Goal: Task Accomplishment & Management: Complete application form

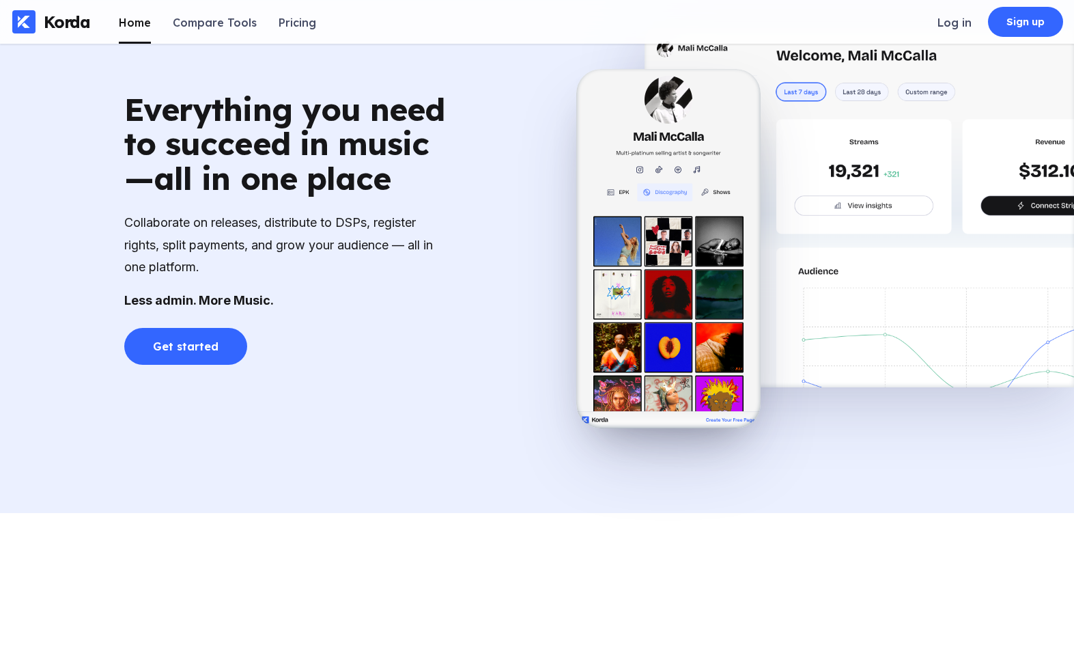
scroll to position [975, 0]
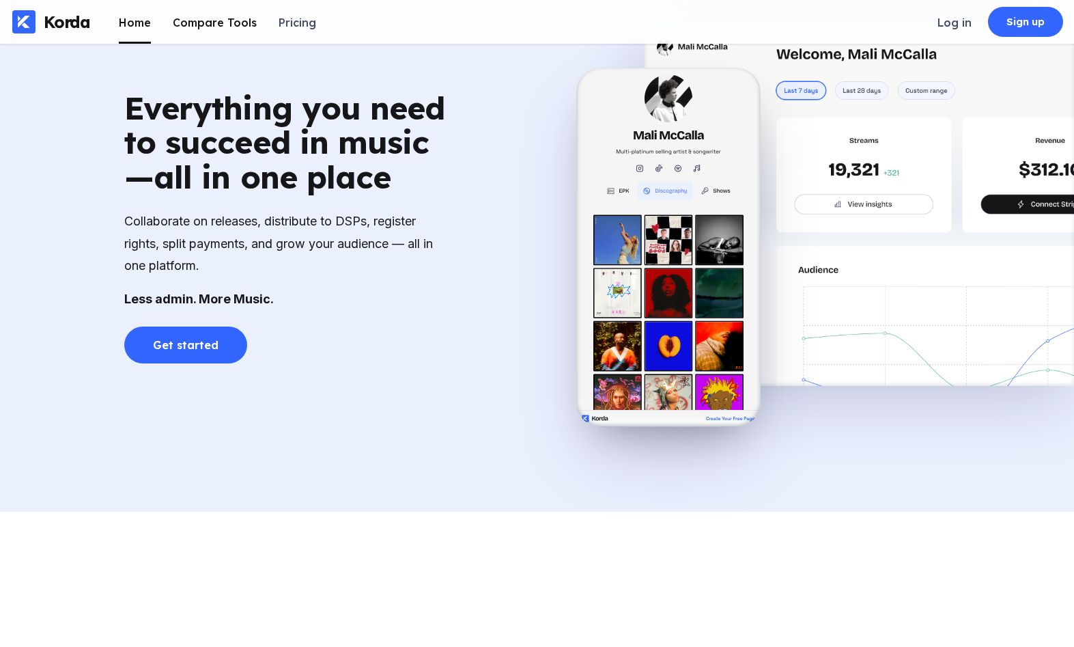
click at [206, 31] on li "Compare Tools" at bounding box center [215, 22] width 84 height 44
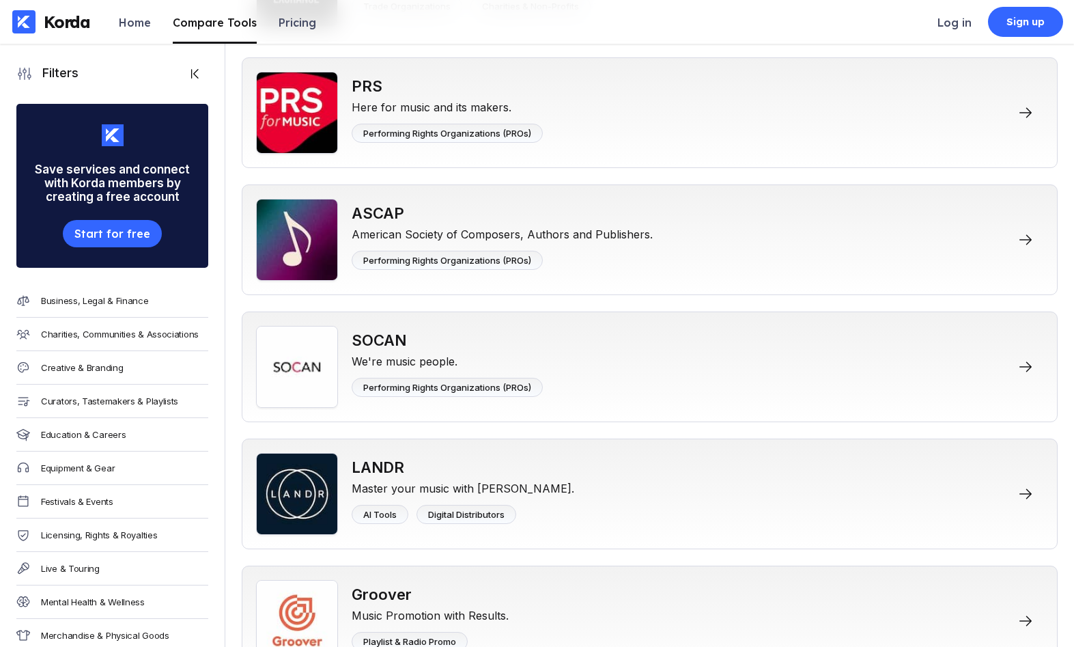
scroll to position [2123, 0]
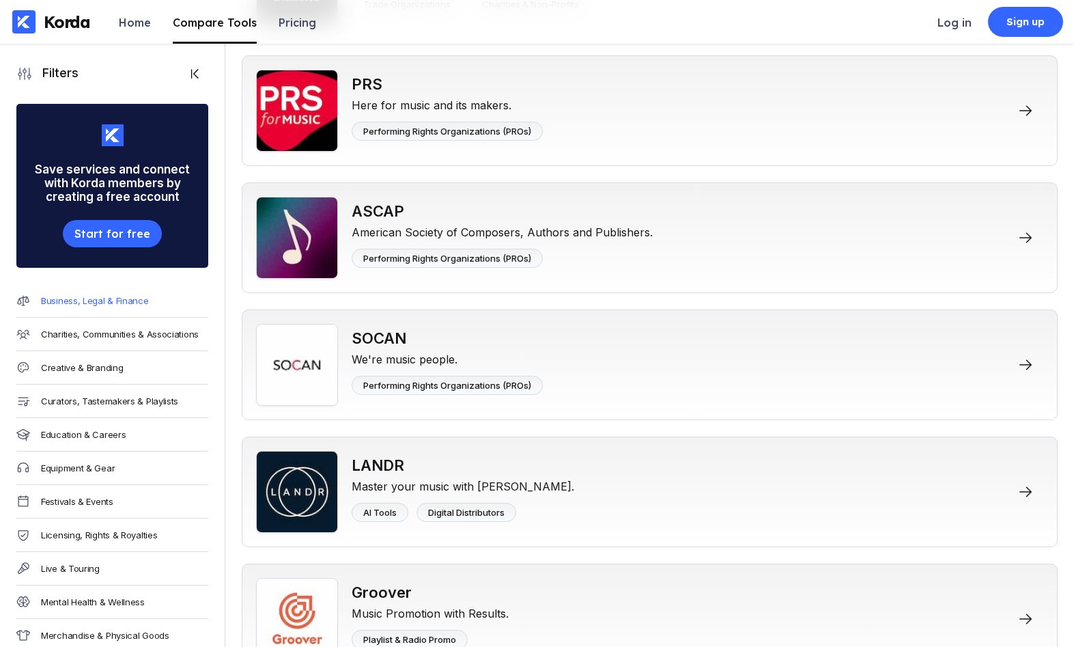
click at [122, 297] on div "Business, Legal & Finance" at bounding box center [95, 300] width 108 height 11
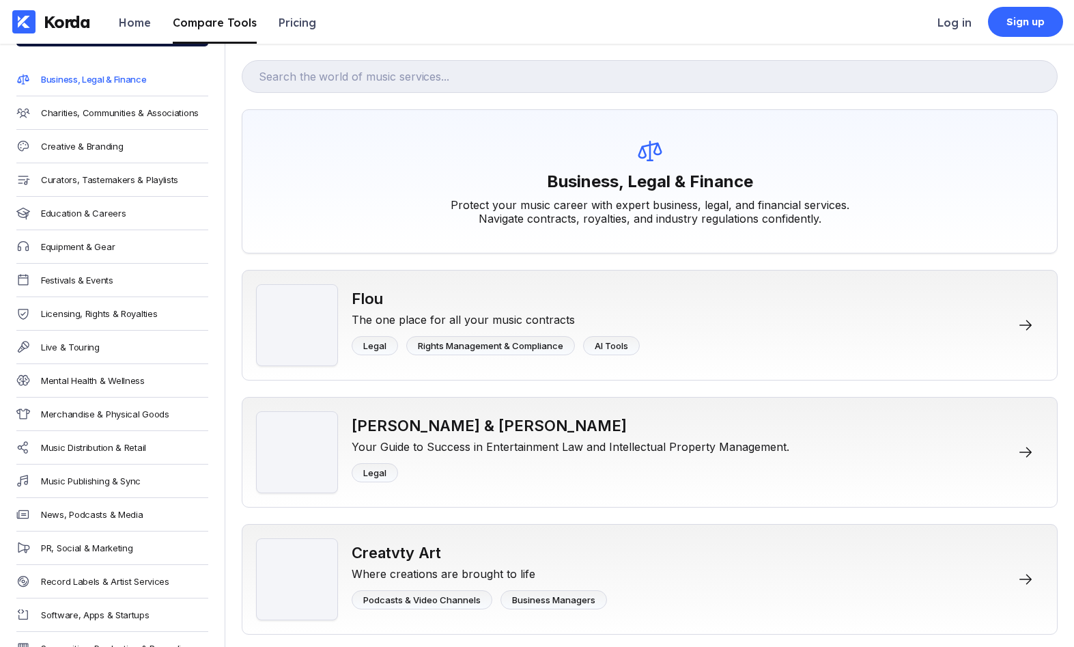
scroll to position [242, 0]
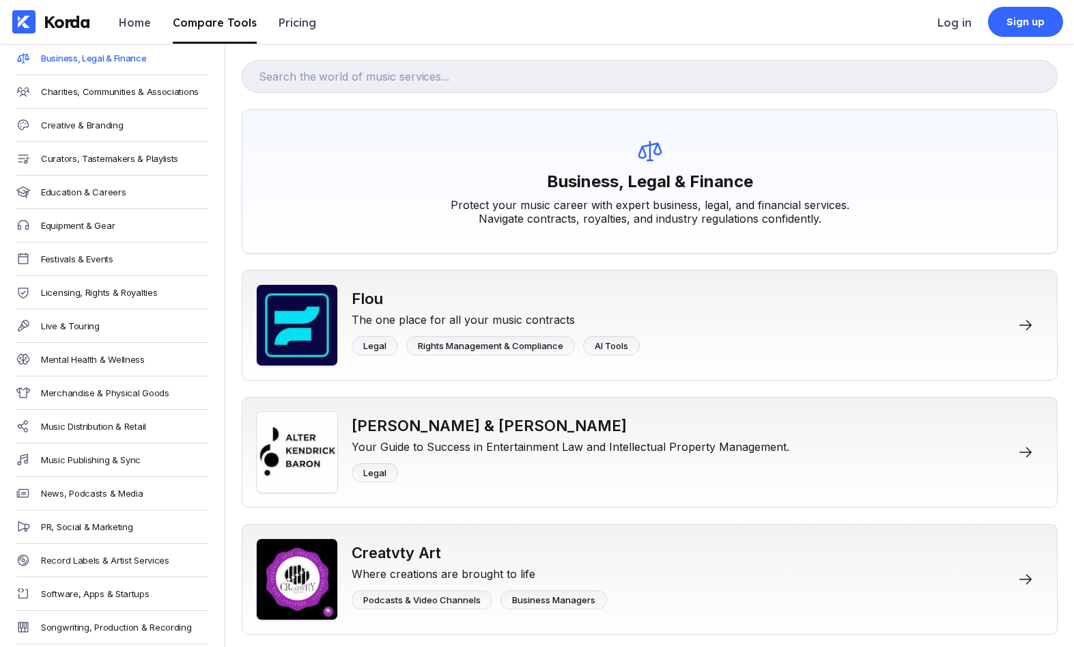
click at [122, 419] on div "Music Distribution & Retail" at bounding box center [112, 426] width 192 height 33
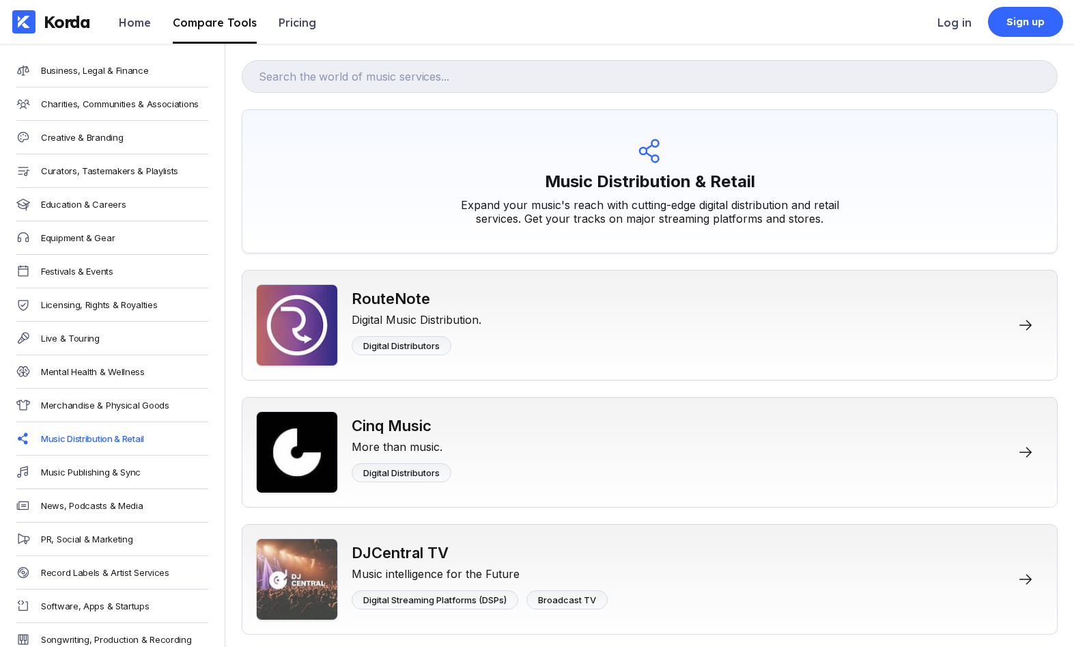
scroll to position [256, 0]
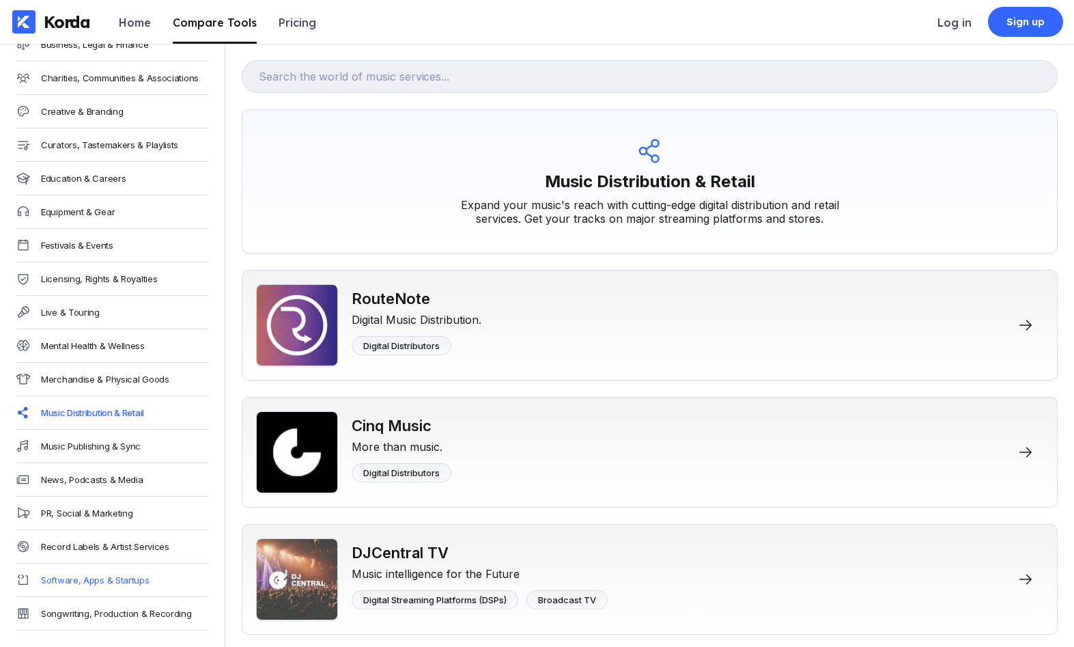
click at [115, 576] on div "Software, Apps & Startups" at bounding box center [95, 579] width 109 height 11
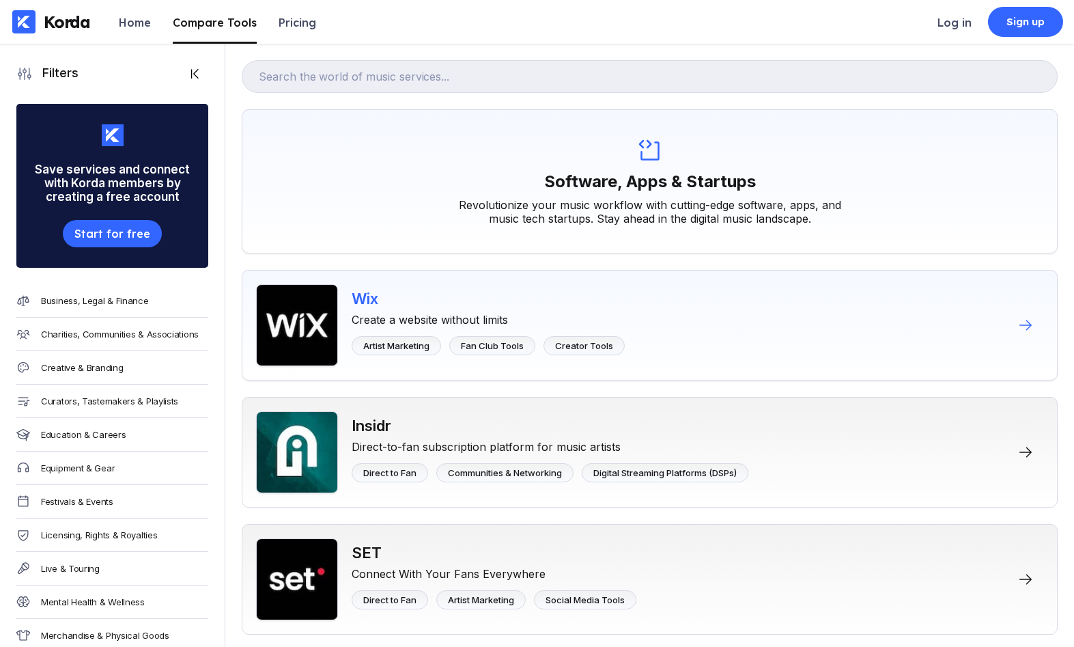
click at [716, 279] on div "Wix Create a website without limits Artist Marketing Fan Club Tools Creator Too…" at bounding box center [650, 325] width 816 height 111
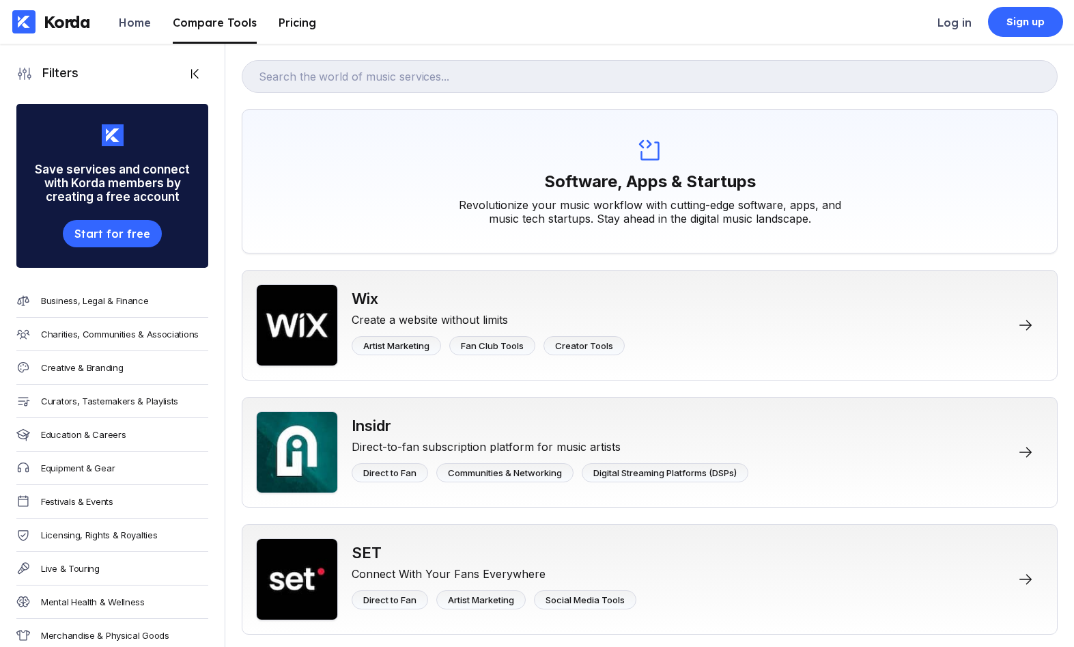
click at [279, 28] on div "Pricing" at bounding box center [298, 23] width 38 height 14
click at [143, 18] on div "Home" at bounding box center [135, 23] width 32 height 14
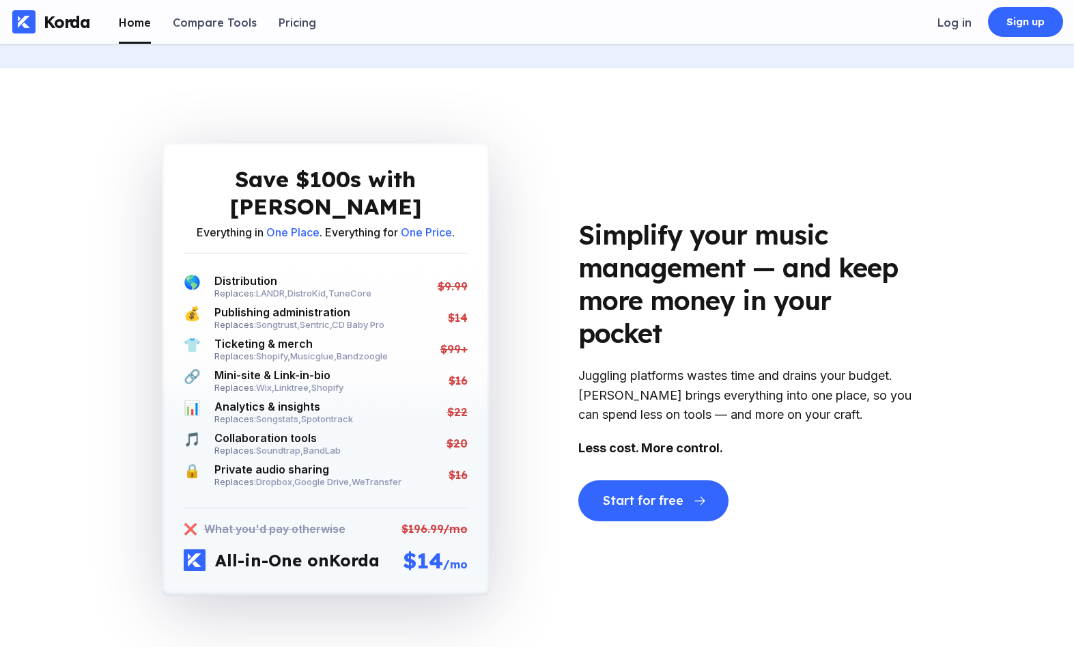
scroll to position [2632, 0]
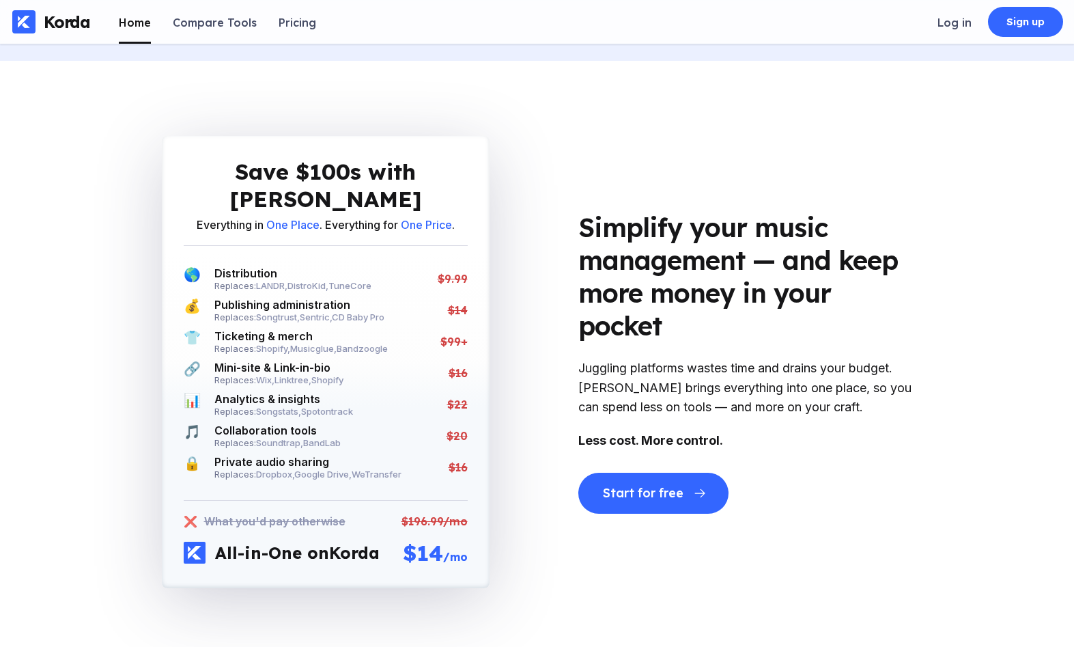
click at [1009, 361] on div "Save $100s with Korda Everything in One Place . Everything for One Price . 🌎 Di…" at bounding box center [537, 362] width 1074 height 603
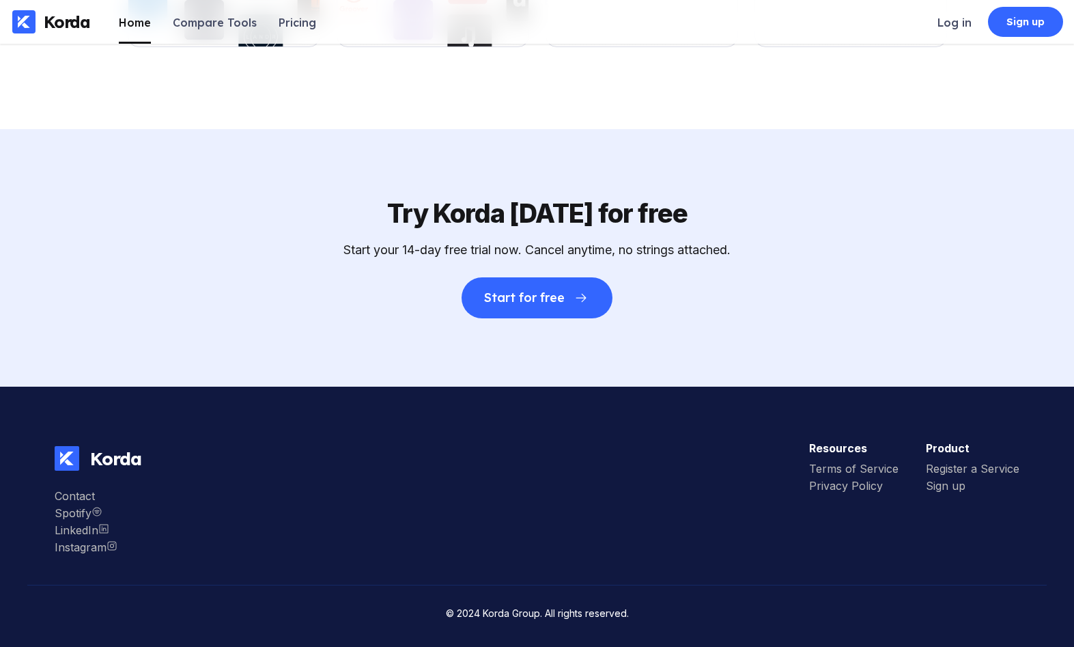
scroll to position [4733, 0]
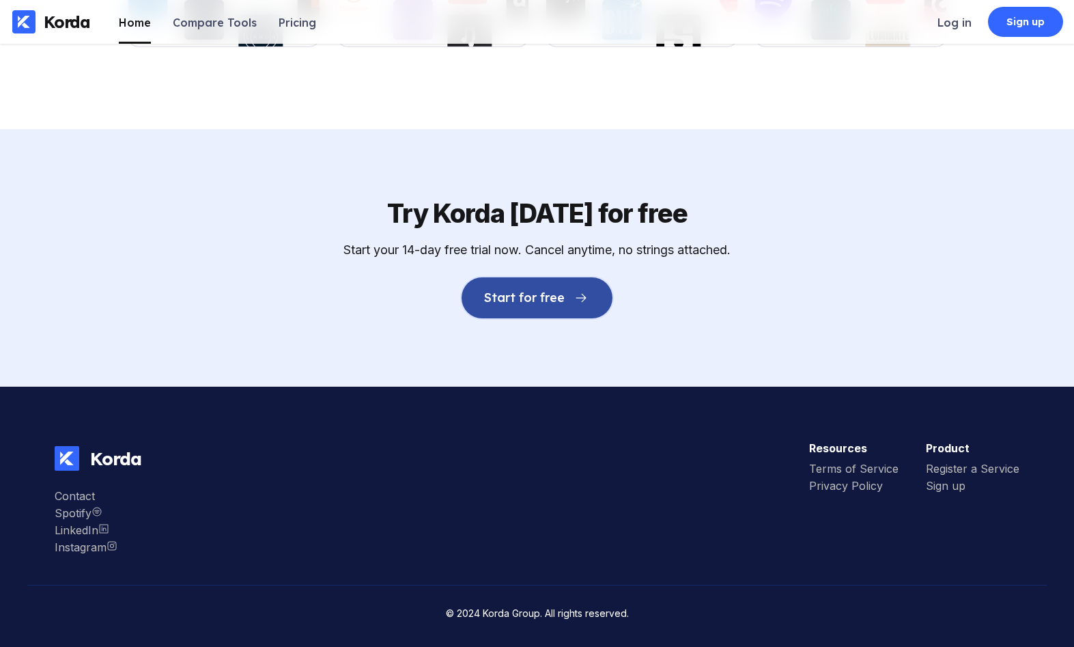
click at [583, 291] on button "Start for free" at bounding box center [537, 297] width 150 height 41
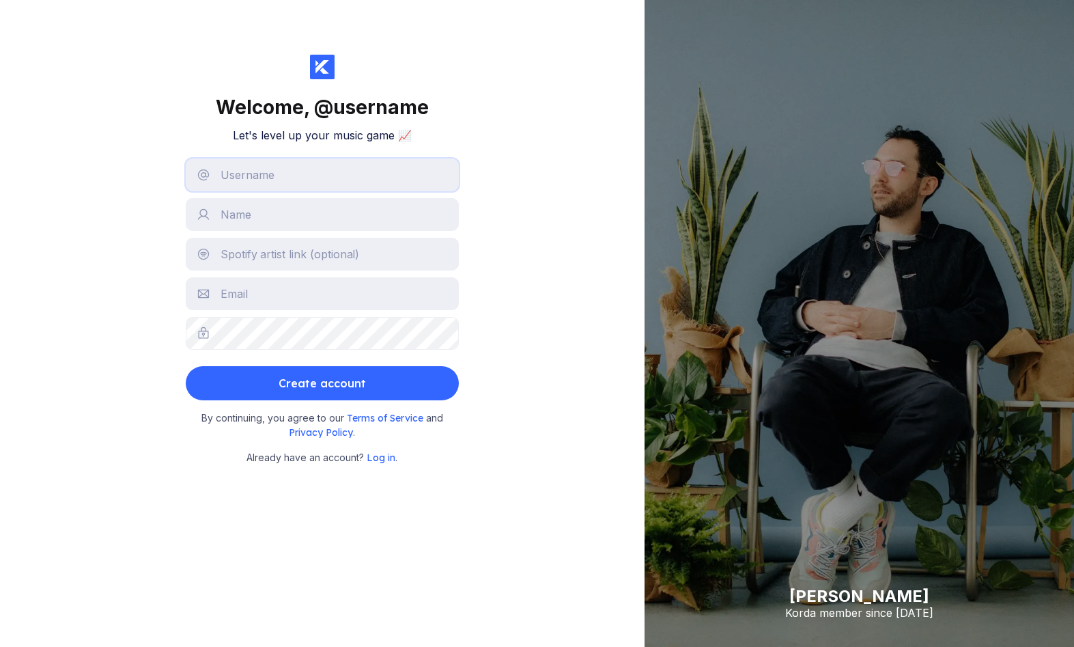
click at [384, 189] on input "text" at bounding box center [322, 174] width 273 height 33
type input "viamusicgroup"
click at [363, 221] on input "text" at bounding box center [322, 214] width 273 height 33
type input "[PERSON_NAME]"
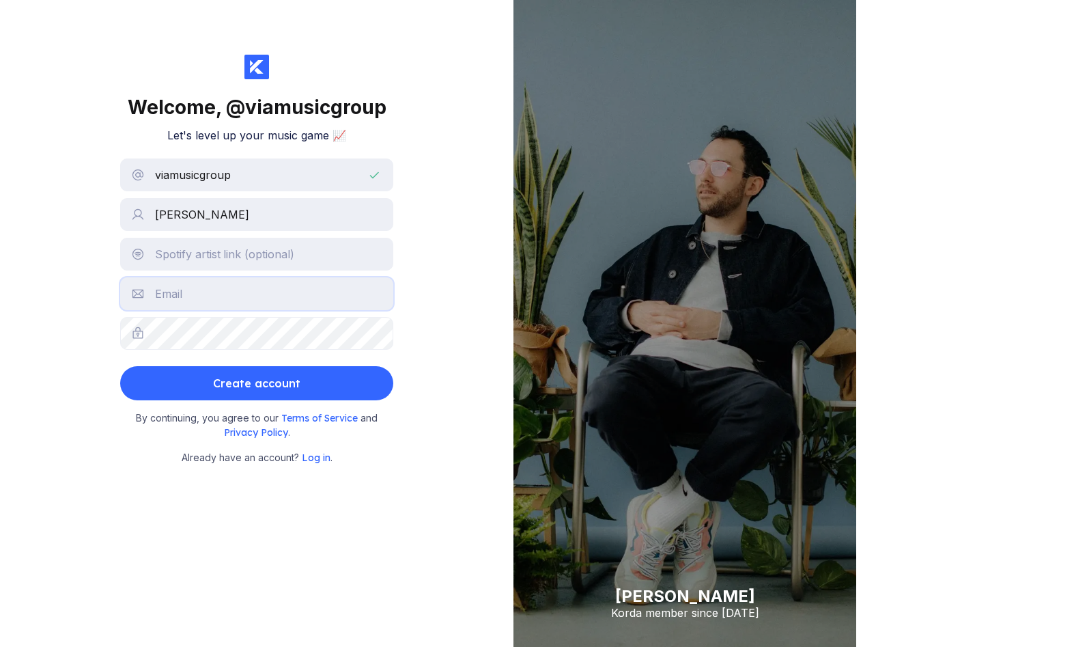
click at [351, 292] on input "text" at bounding box center [256, 293] width 273 height 33
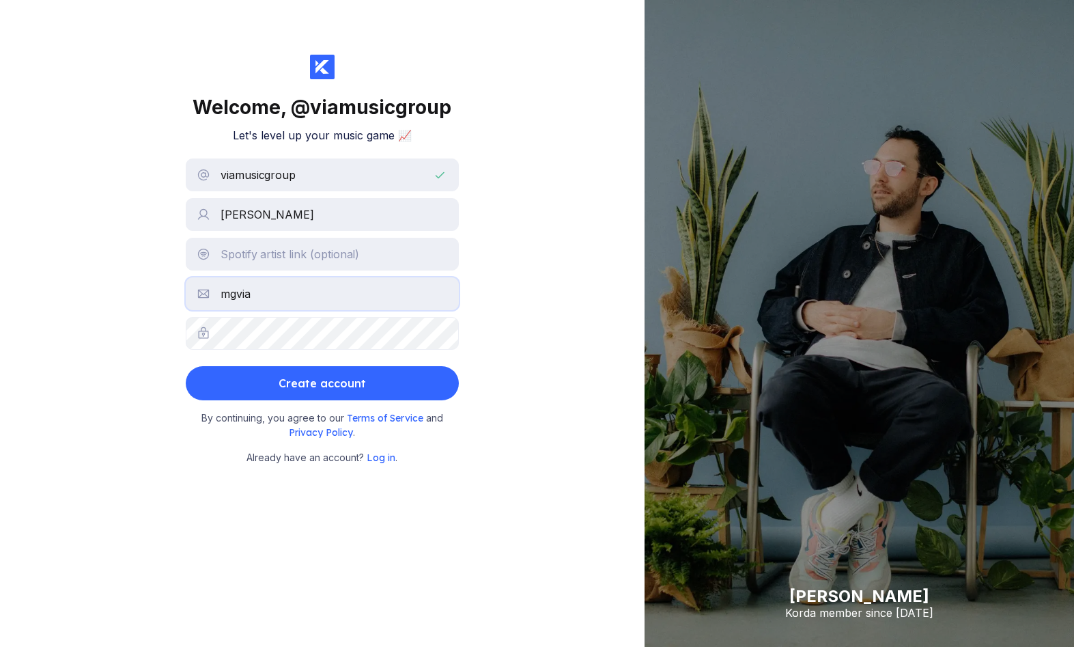
type input "mgvia"
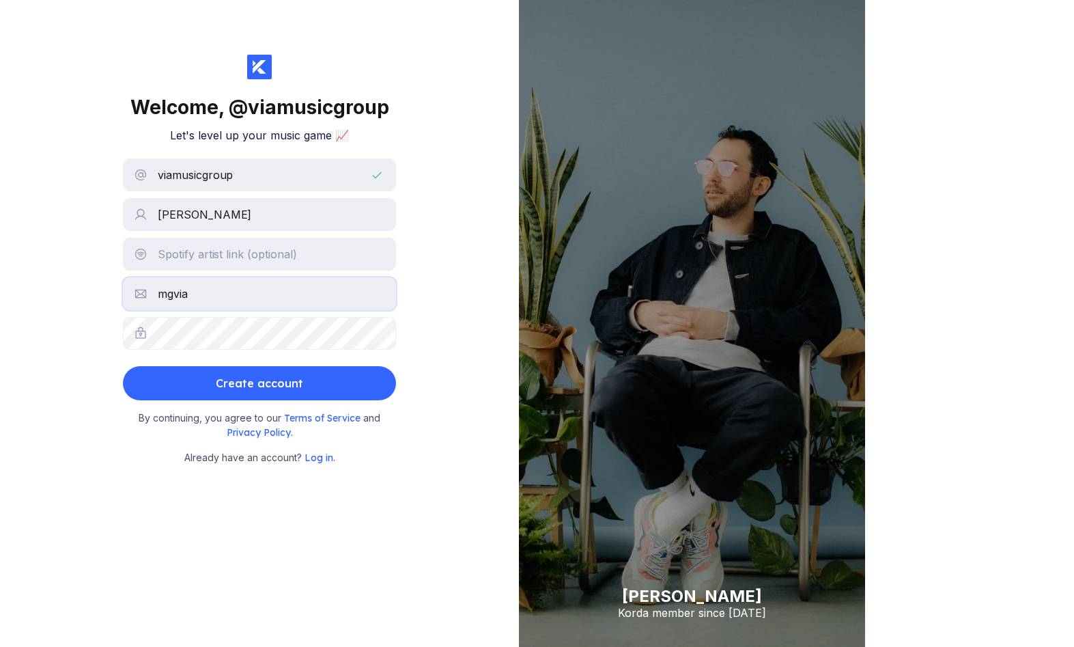
click at [356, 296] on input "mgvia" at bounding box center [259, 293] width 273 height 33
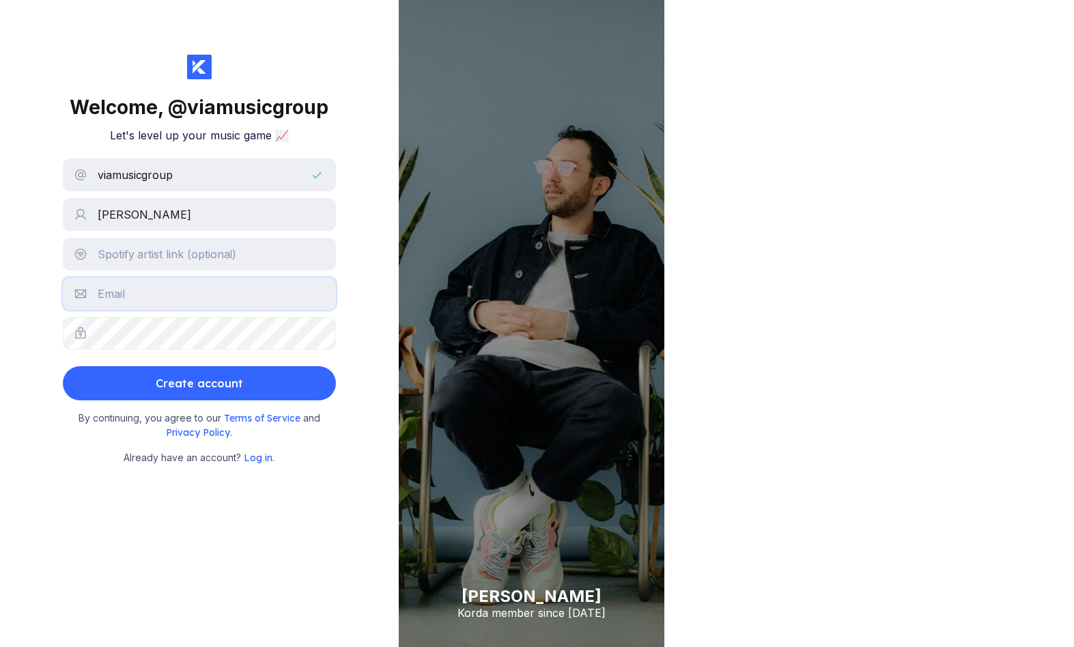
type input "marcelo@viamusicgroup.com"
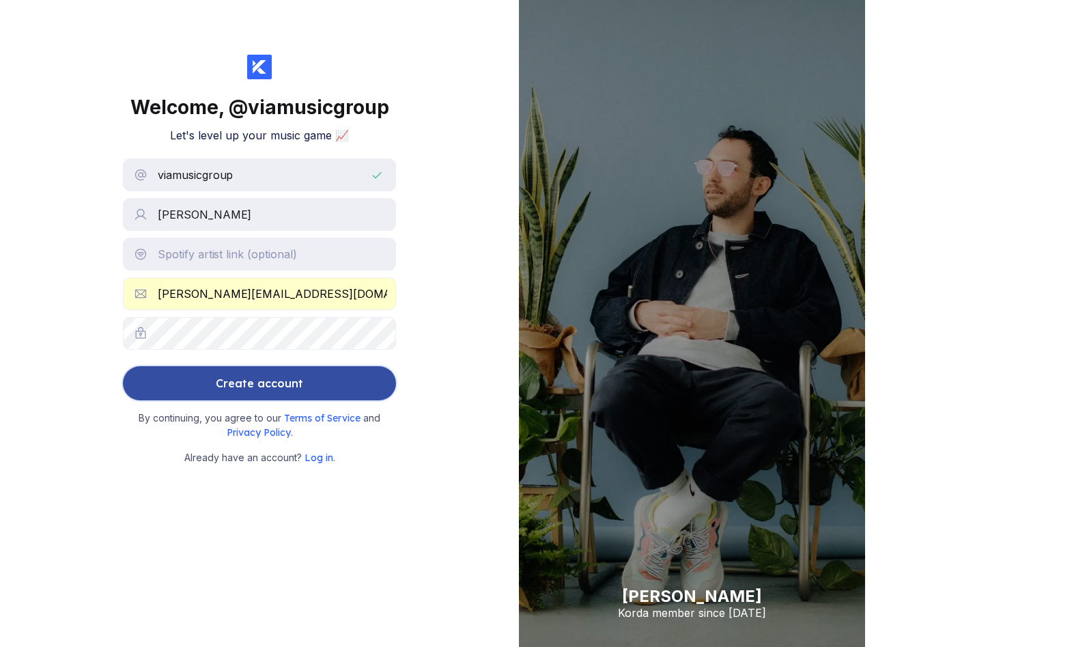
click at [375, 380] on button "Create account" at bounding box center [259, 383] width 273 height 34
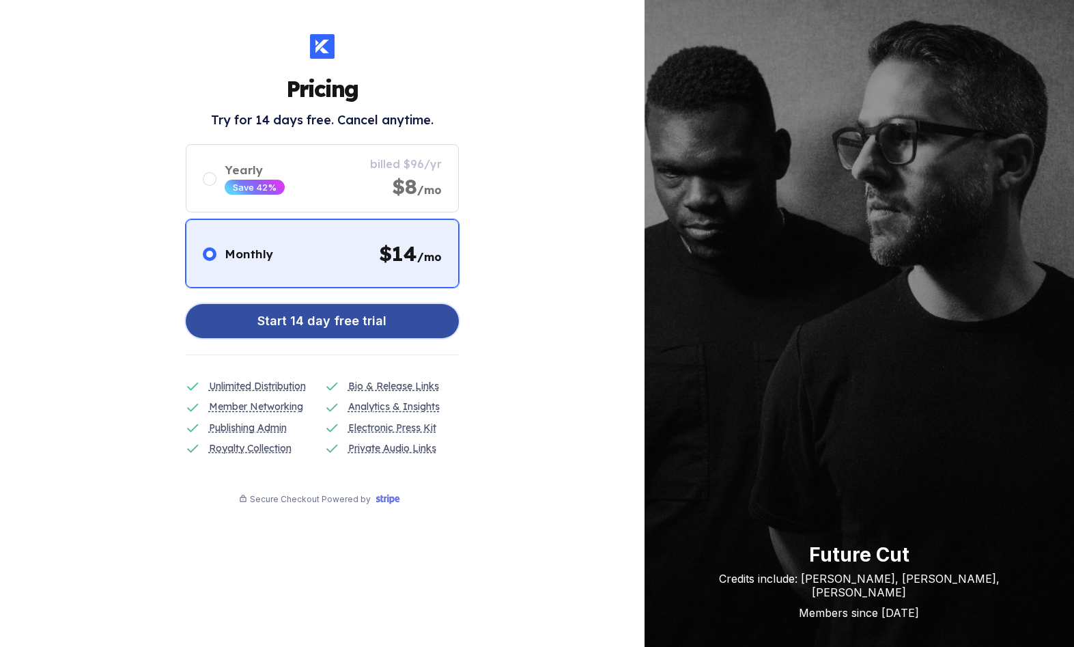
click at [357, 331] on div "Start 14 day free trial" at bounding box center [321, 320] width 129 height 27
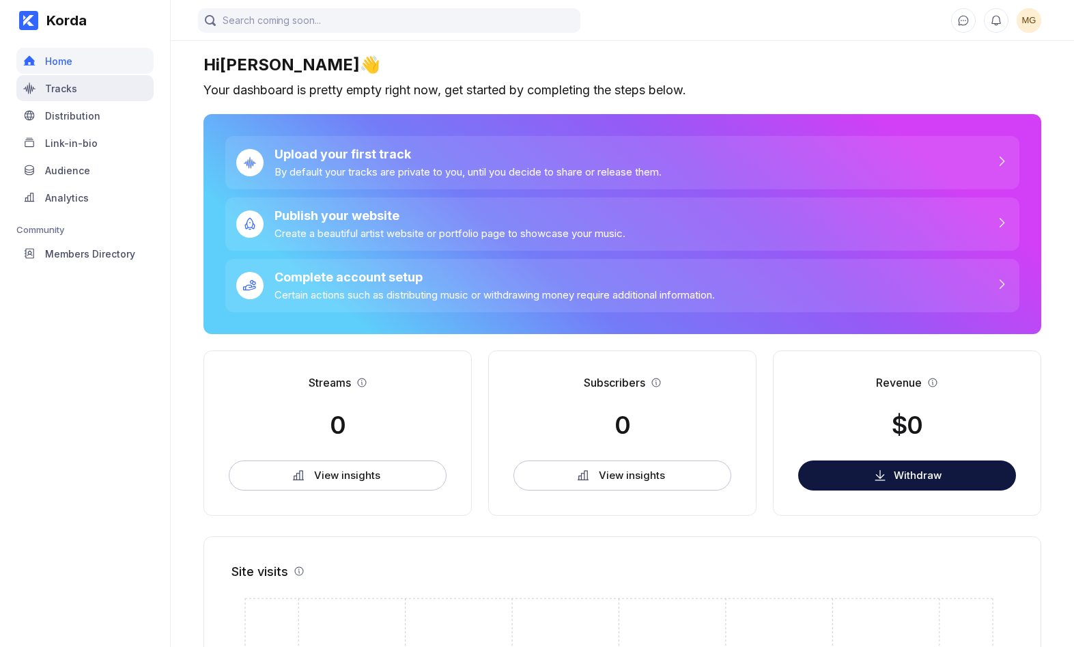
click at [108, 82] on div "Tracks" at bounding box center [84, 88] width 137 height 26
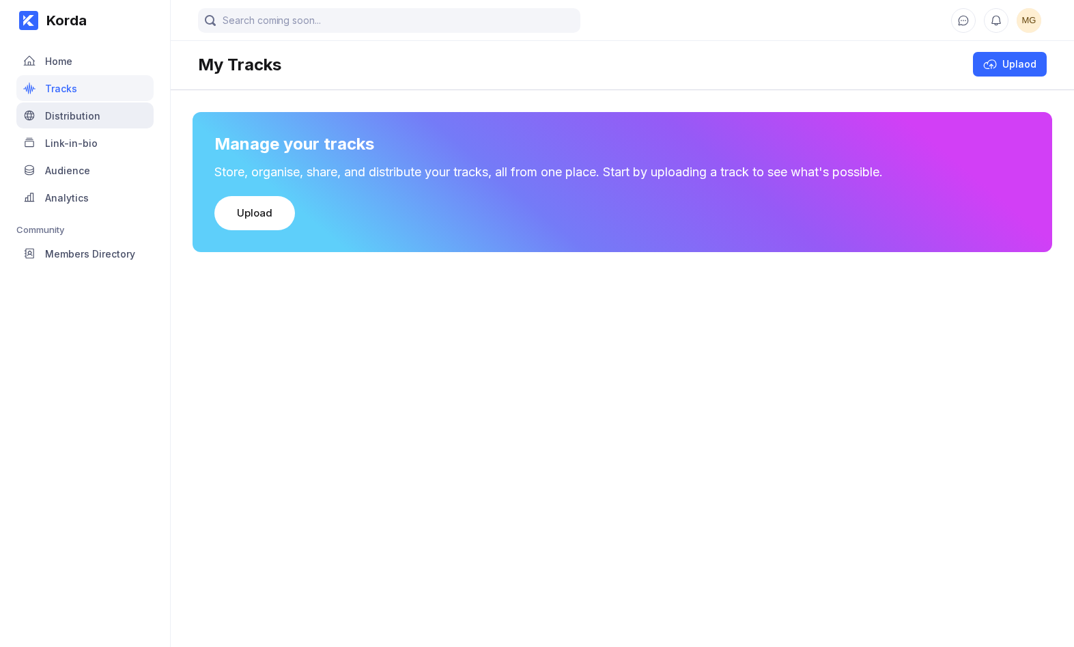
click at [103, 109] on div "Distribution" at bounding box center [84, 115] width 137 height 26
click at [70, 145] on div "Link-in-bio" at bounding box center [71, 143] width 53 height 12
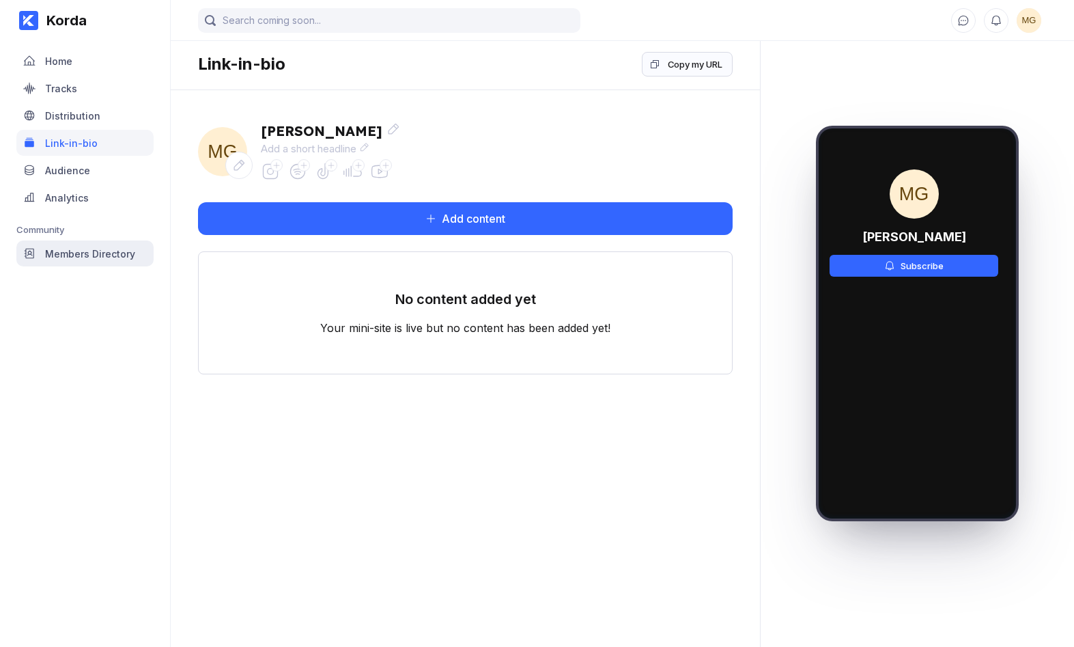
click at [79, 248] on div "Members Directory" at bounding box center [90, 254] width 90 height 12
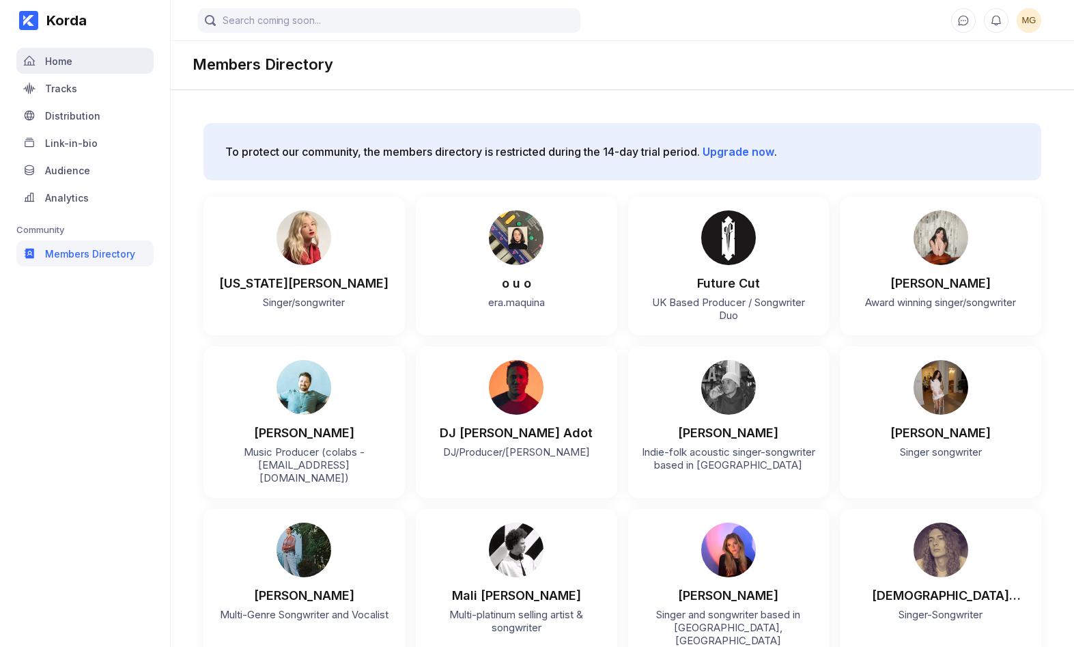
click at [75, 66] on div "Home" at bounding box center [84, 61] width 137 height 26
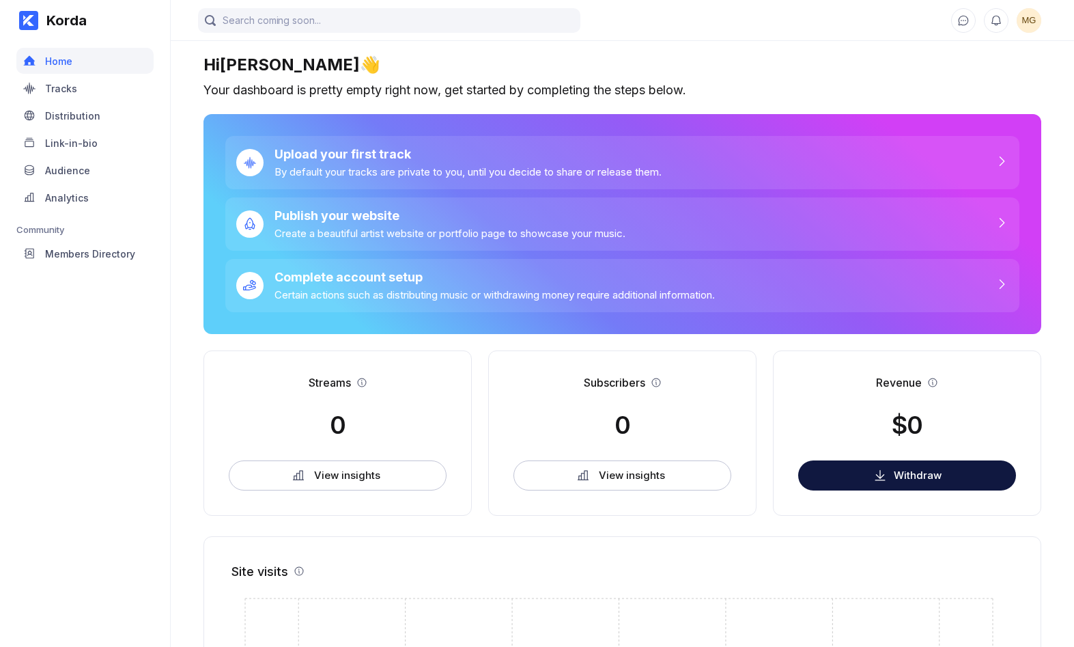
click at [1016, 20] on div "MG" at bounding box center [996, 20] width 90 height 25
click at [1025, 22] on span "MG" at bounding box center [1029, 20] width 25 height 25
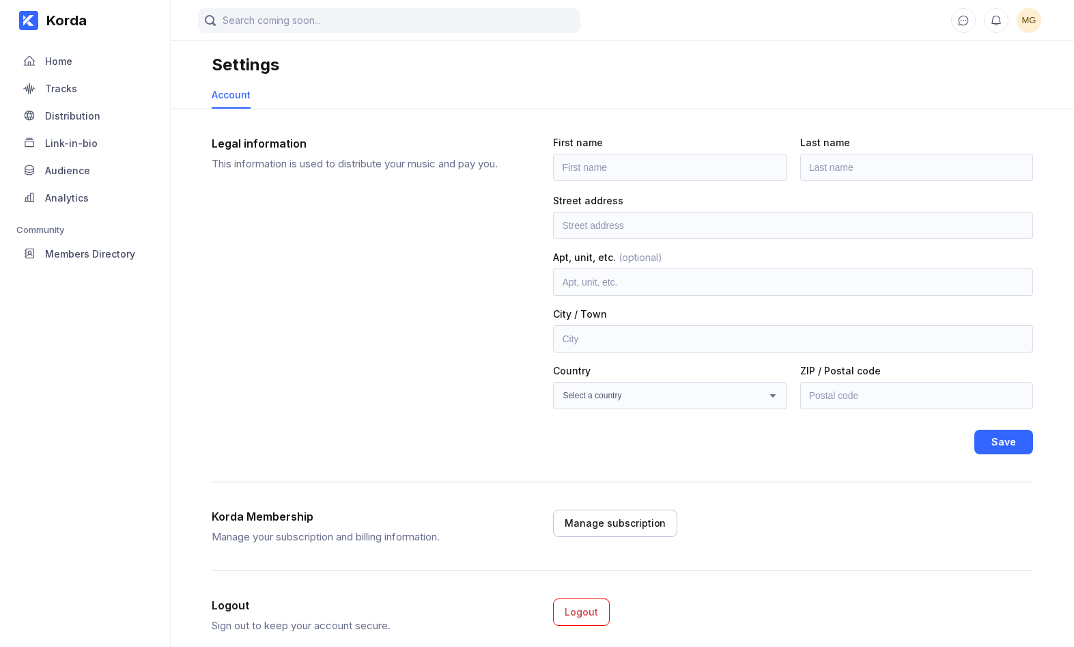
scroll to position [38, 0]
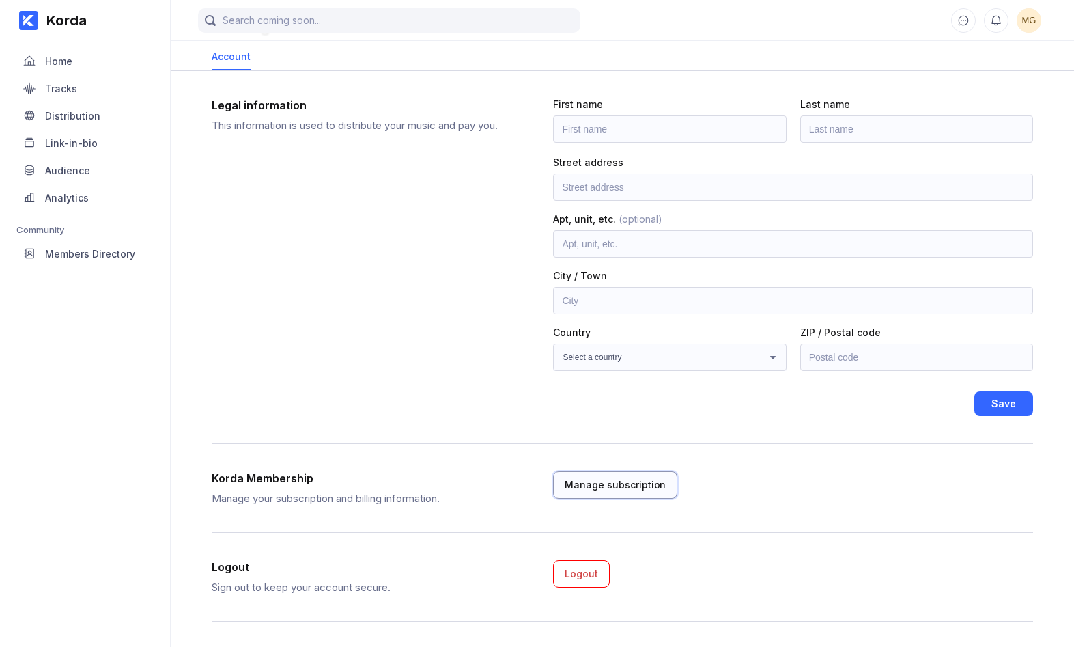
click at [632, 475] on button "Manage subscription" at bounding box center [615, 484] width 124 height 27
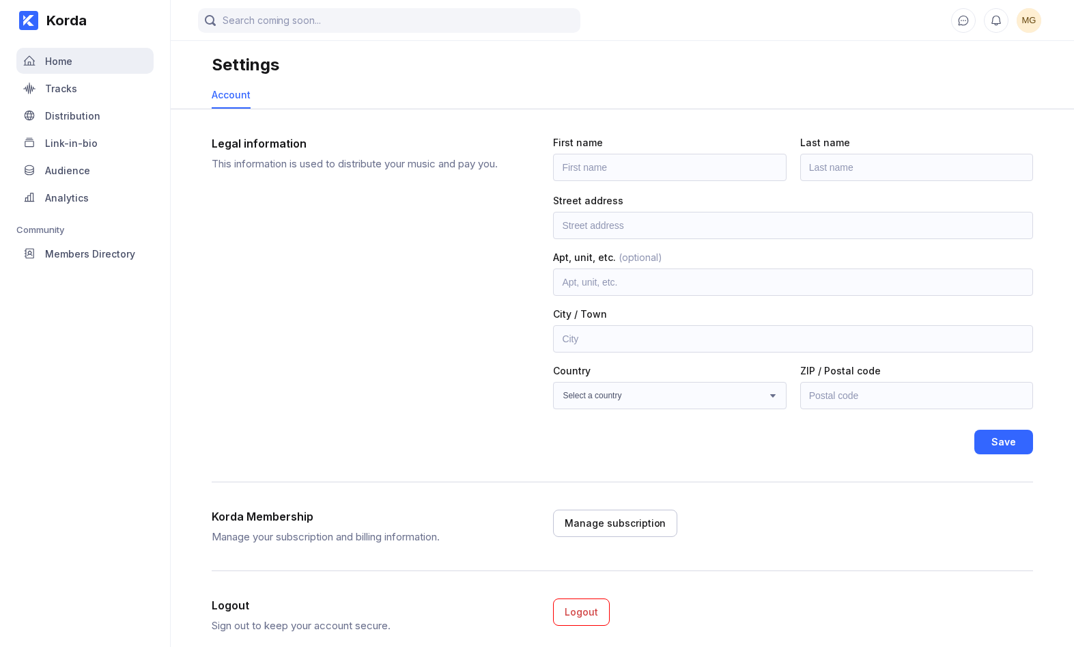
click at [89, 68] on div "Home" at bounding box center [84, 61] width 137 height 26
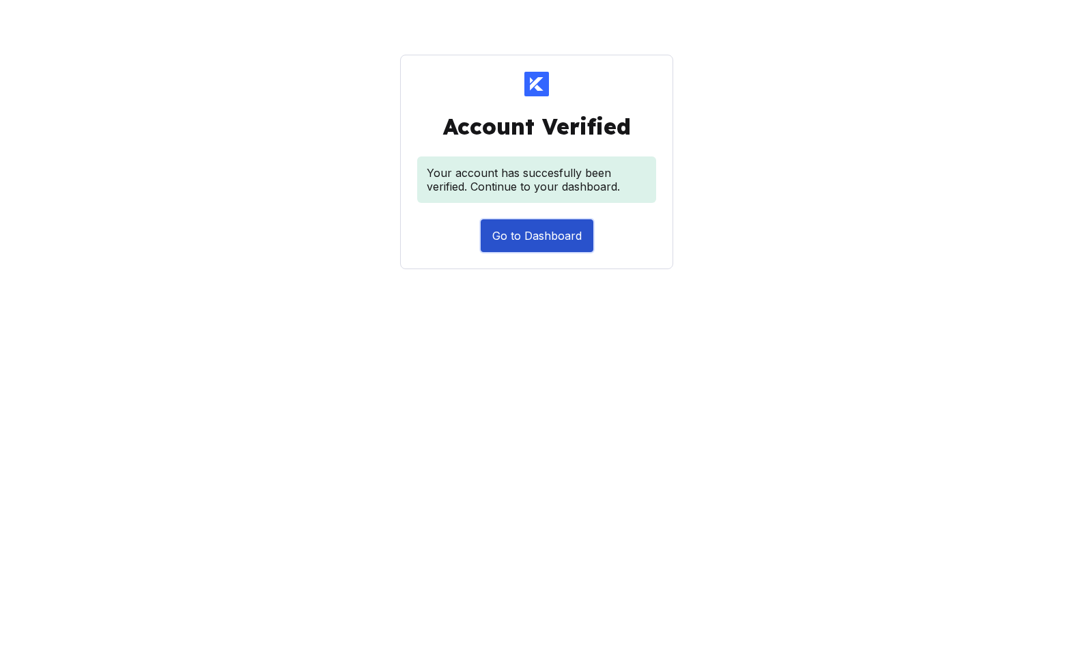
click at [563, 232] on button "Go to Dashboard" at bounding box center [537, 235] width 112 height 33
